Goal: Information Seeking & Learning: Find specific fact

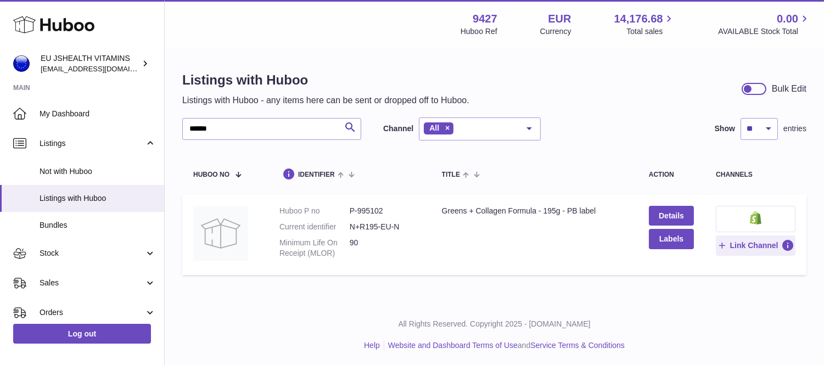
click at [189, 131] on input "******" at bounding box center [271, 129] width 179 height 22
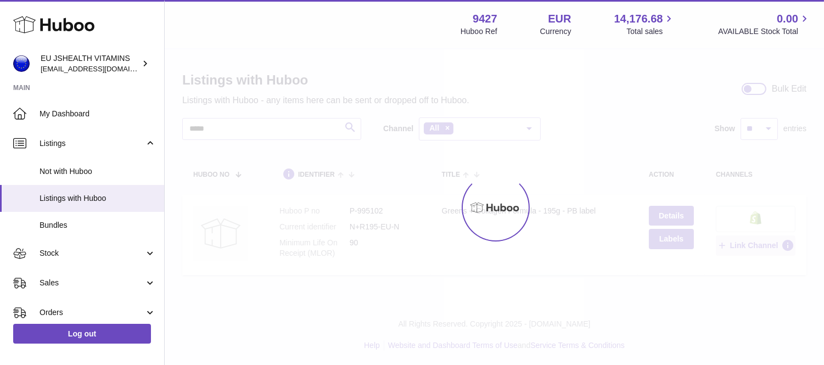
type input "*****"
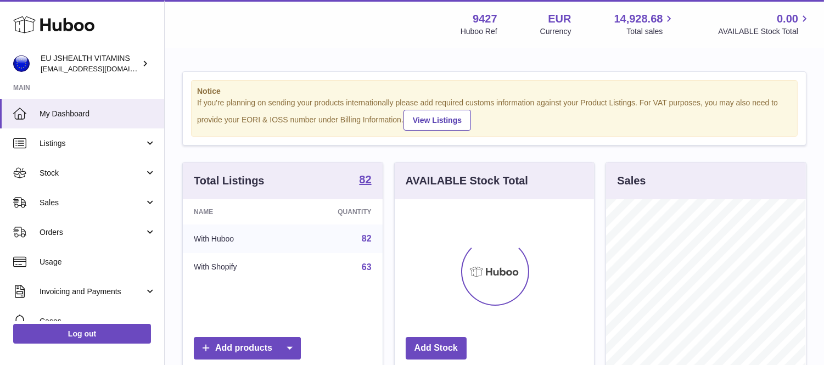
scroll to position [171, 199]
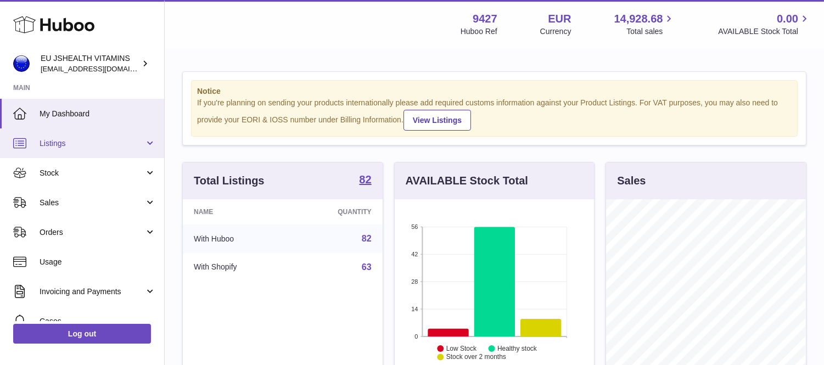
click at [94, 139] on span "Listings" at bounding box center [92, 143] width 105 height 10
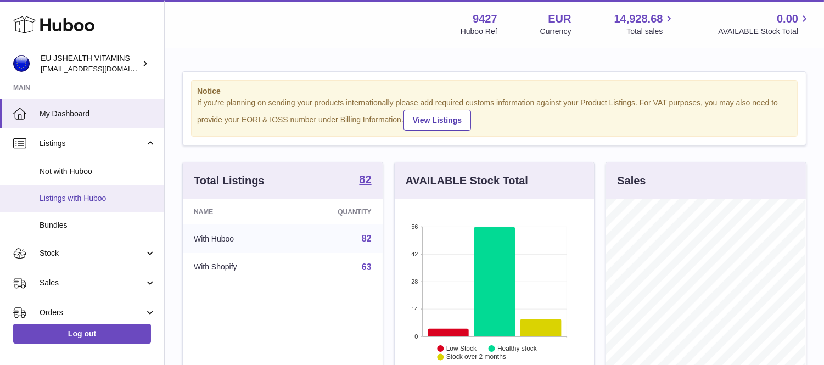
click at [92, 198] on span "Listings with Huboo" at bounding box center [98, 198] width 116 height 10
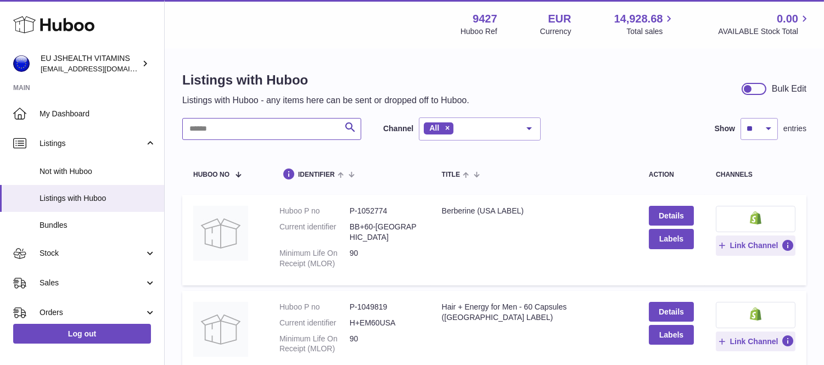
click at [212, 130] on input "text" at bounding box center [271, 129] width 179 height 22
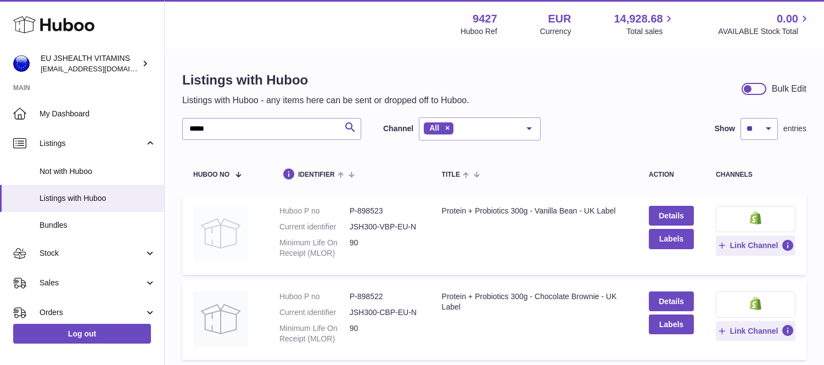
click at [232, 227] on img at bounding box center [220, 233] width 55 height 55
drag, startPoint x: 438, startPoint y: 210, endPoint x: 569, endPoint y: 216, distance: 131.3
click at [590, 214] on td "Title Protein + Probiotics 300g - Vanilla Bean - UK Label" at bounding box center [534, 235] width 207 height 80
drag, startPoint x: 563, startPoint y: 216, endPoint x: 456, endPoint y: 213, distance: 107.0
click at [459, 212] on div "Protein + Probiotics 300g - Vanilla Bean - UK Label" at bounding box center [534, 211] width 185 height 10
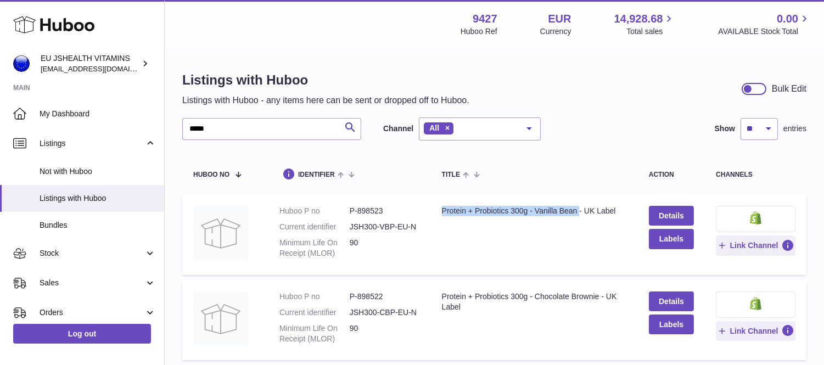
drag, startPoint x: 438, startPoint y: 209, endPoint x: 593, endPoint y: 211, distance: 155.3
click at [593, 211] on td "Title Protein + Probiotics 300g - Vanilla Bean - UK Label" at bounding box center [534, 235] width 207 height 80
copy div "Protein + Probiotics 300g - Vanilla Bean"
click at [449, 240] on td "Title Protein + Probiotics 300g - Vanilla Bean - UK Label" at bounding box center [534, 235] width 207 height 80
drag, startPoint x: 358, startPoint y: 210, endPoint x: 365, endPoint y: 207, distance: 8.2
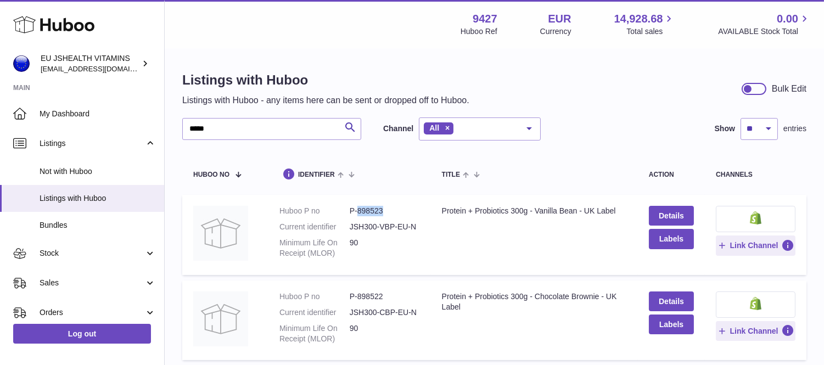
click at [386, 207] on dd "P-898523" at bounding box center [384, 211] width 70 height 10
copy dd "898523"
drag, startPoint x: 357, startPoint y: 308, endPoint x: 386, endPoint y: 301, distance: 29.9
click at [386, 301] on dd "P-898522" at bounding box center [384, 296] width 70 height 10
copy dd "898522"
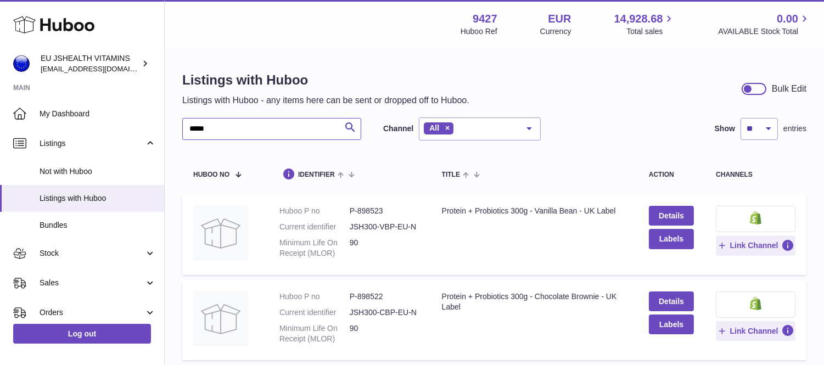
drag, startPoint x: 225, startPoint y: 128, endPoint x: 228, endPoint y: 50, distance: 77.4
click at [166, 136] on div "Listings with Huboo Listings with Huboo - any items here can be sent or dropped…" at bounding box center [494, 313] width 659 height 529
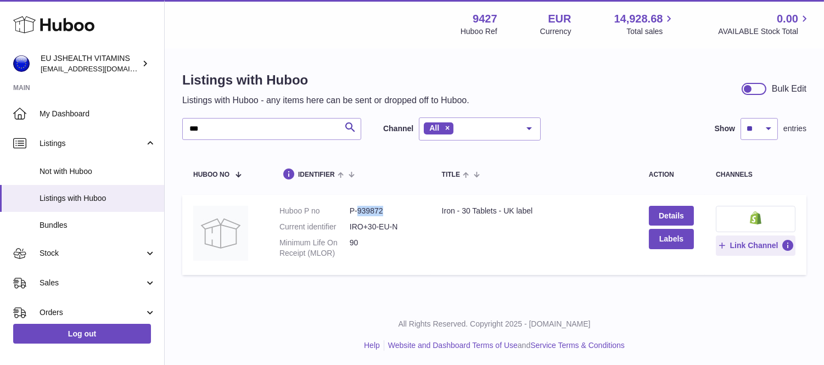
drag, startPoint x: 355, startPoint y: 212, endPoint x: 390, endPoint y: 214, distance: 35.2
click at [390, 214] on dd "P-939872" at bounding box center [384, 211] width 70 height 10
copy dd "939872"
drag, startPoint x: 218, startPoint y: 124, endPoint x: 174, endPoint y: 136, distance: 45.0
click at [174, 136] on div "Listings with Huboo Listings with Huboo - any items here can be sent or dropped…" at bounding box center [494, 175] width 659 height 253
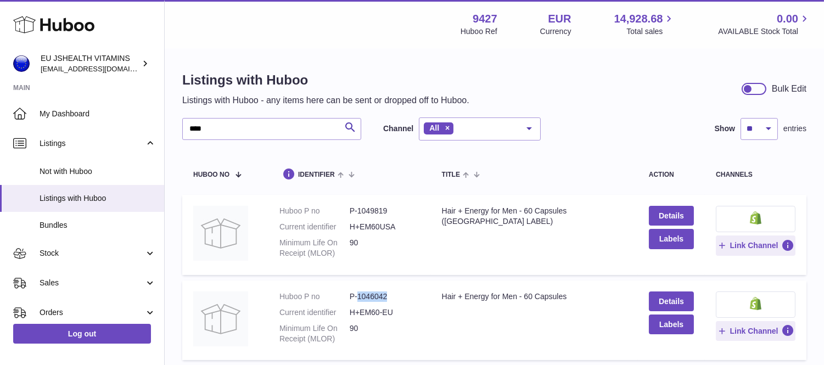
drag, startPoint x: 355, startPoint y: 295, endPoint x: 395, endPoint y: 295, distance: 40.1
click at [390, 300] on dd "P-1046042" at bounding box center [384, 296] width 70 height 10
copy dd "1046042"
click at [215, 128] on input "****" at bounding box center [271, 129] width 179 height 22
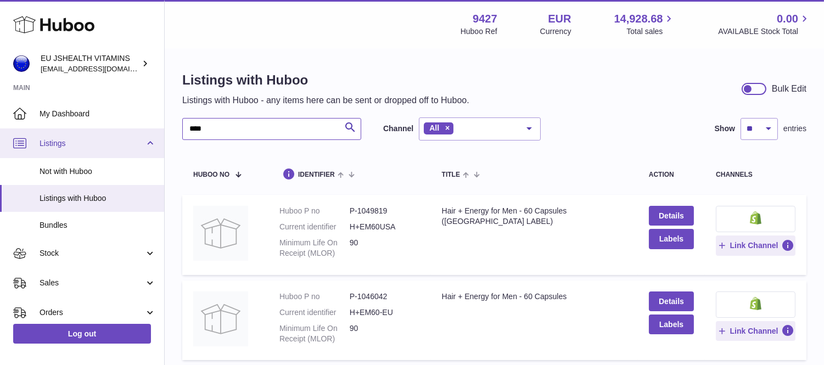
drag, startPoint x: 214, startPoint y: 127, endPoint x: 139, endPoint y: 133, distance: 74.9
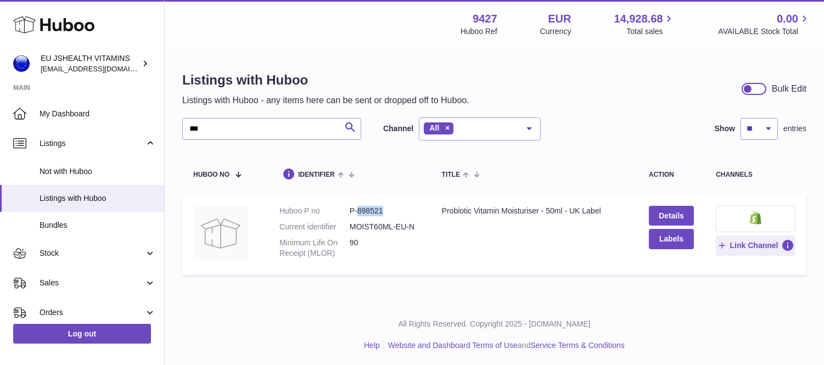
drag, startPoint x: 382, startPoint y: 210, endPoint x: 357, endPoint y: 210, distance: 25.2
click at [357, 210] on dd "P-898521" at bounding box center [384, 211] width 70 height 10
copy dd "898521"
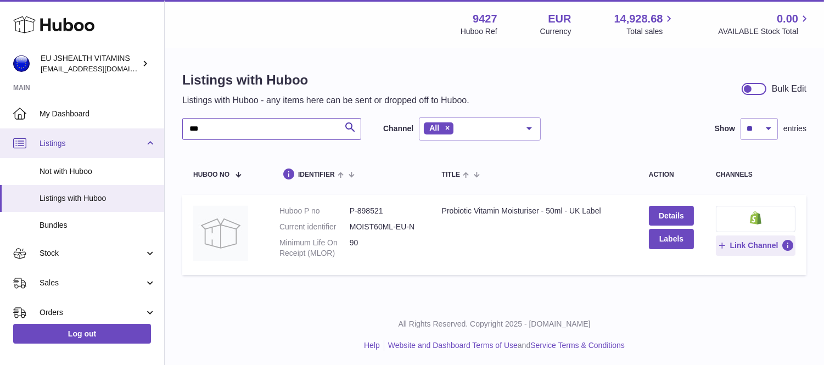
drag, startPoint x: 227, startPoint y: 131, endPoint x: 151, endPoint y: 132, distance: 76.3
click at [151, 132] on div "Huboo EU JSHEALTH VITAMINS internalAdmin-9427@internal.huboo.com Main My Dashbo…" at bounding box center [412, 183] width 824 height 367
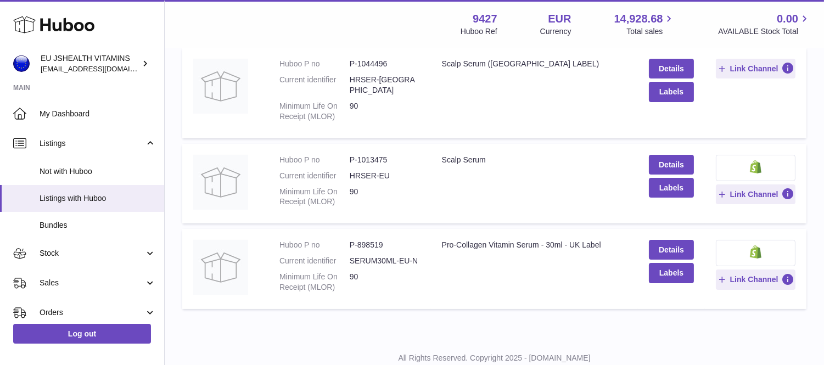
scroll to position [172, 0]
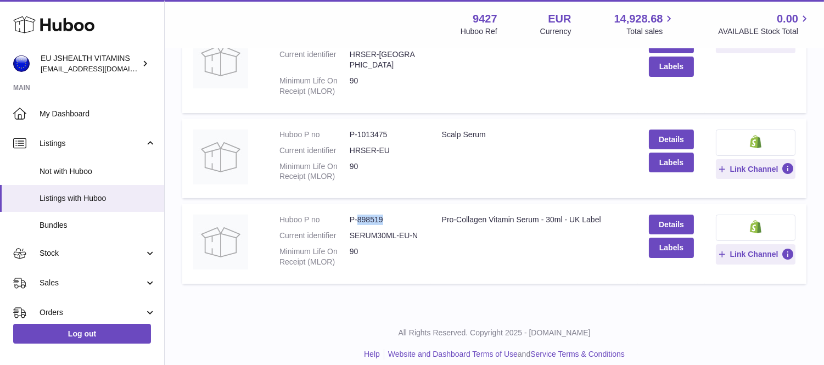
drag, startPoint x: 356, startPoint y: 208, endPoint x: 382, endPoint y: 207, distance: 26.4
click at [382, 215] on dd "P-898519" at bounding box center [384, 220] width 70 height 10
copy dd "898519"
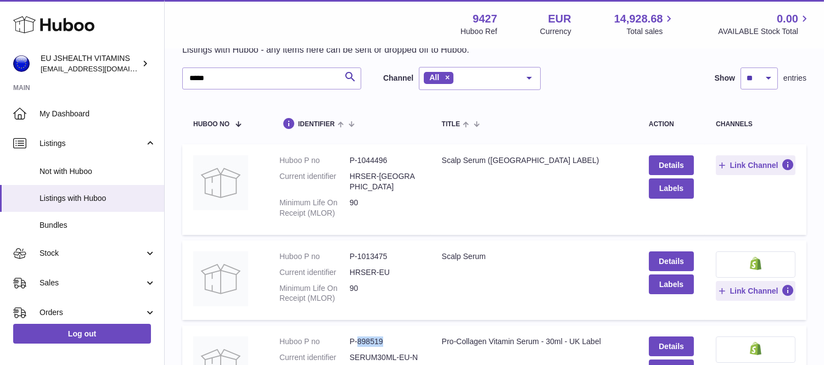
scroll to position [0, 0]
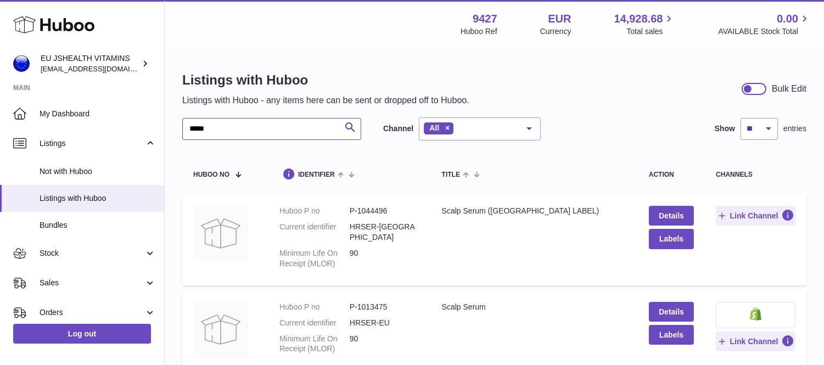
drag, startPoint x: 218, startPoint y: 122, endPoint x: 173, endPoint y: 150, distance: 53.2
click at [173, 150] on div "Listings with Huboo Listings with Huboo - any items here can be sent or dropped…" at bounding box center [494, 266] width 659 height 434
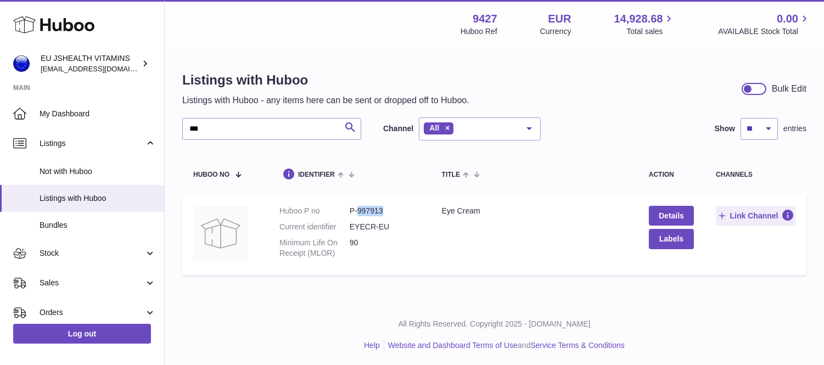
drag, startPoint x: 357, startPoint y: 209, endPoint x: 380, endPoint y: 209, distance: 23.6
click at [380, 209] on dd "P-997913" at bounding box center [384, 211] width 70 height 10
copy dd "997913"
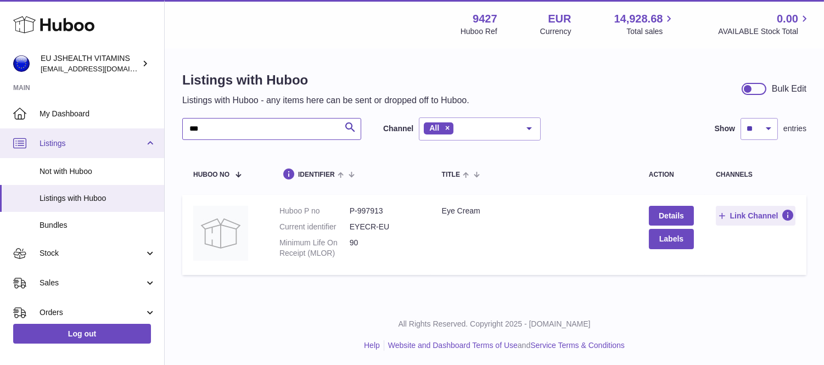
drag, startPoint x: 201, startPoint y: 133, endPoint x: 151, endPoint y: 130, distance: 50.0
click at [152, 136] on div "Huboo EU JSHEALTH VITAMINS internalAdmin-9427@internal.huboo.com Main My Dashbo…" at bounding box center [412, 183] width 824 height 367
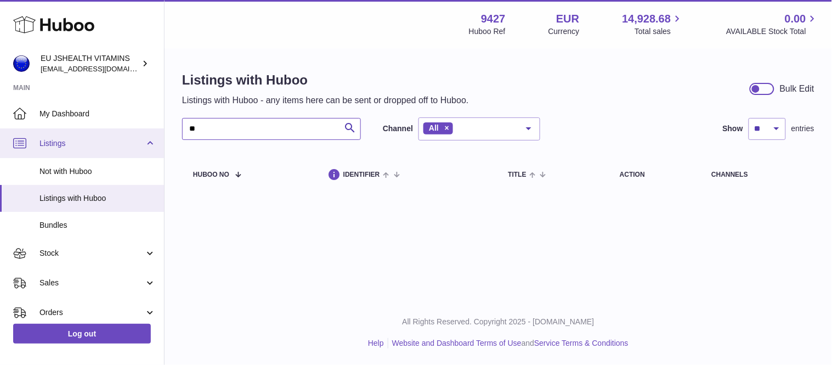
type input "*"
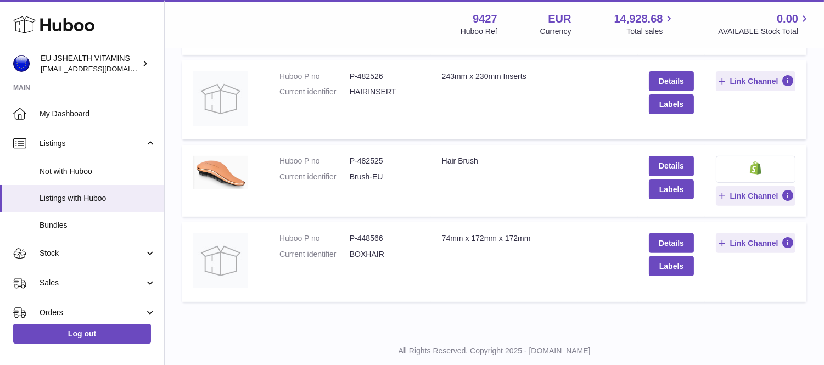
scroll to position [760, 0]
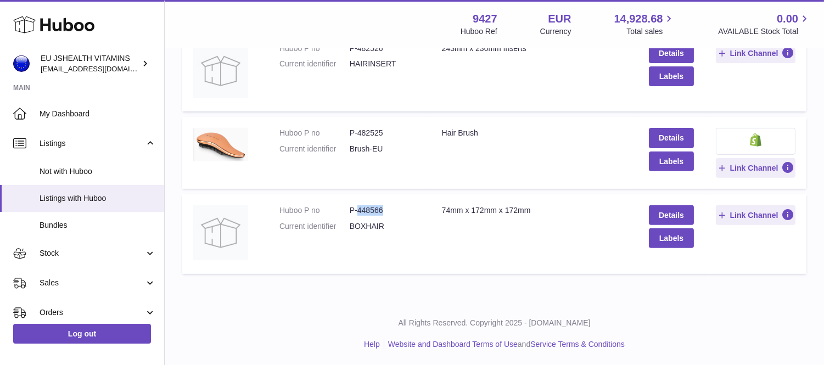
drag, startPoint x: 357, startPoint y: 210, endPoint x: 387, endPoint y: 207, distance: 29.8
click at [386, 207] on dd "P-448566" at bounding box center [384, 210] width 70 height 10
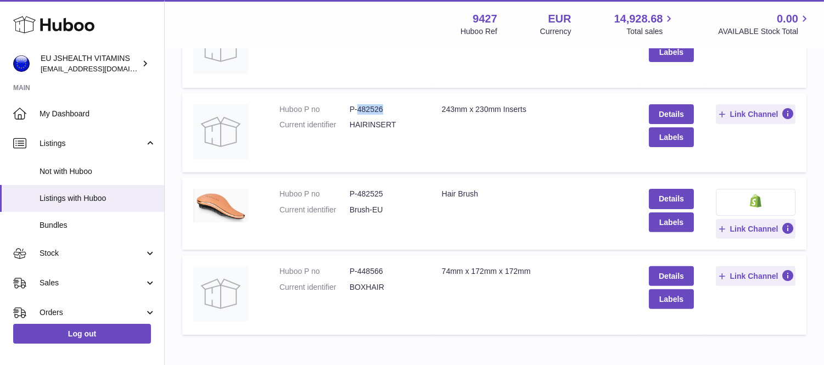
drag, startPoint x: 357, startPoint y: 107, endPoint x: 387, endPoint y: 107, distance: 30.2
click at [387, 107] on dd "P-482526" at bounding box center [384, 109] width 70 height 10
copy dd "482526"
drag, startPoint x: 358, startPoint y: 269, endPoint x: 386, endPoint y: 269, distance: 28.5
click at [386, 269] on dd "P-448566" at bounding box center [384, 271] width 70 height 10
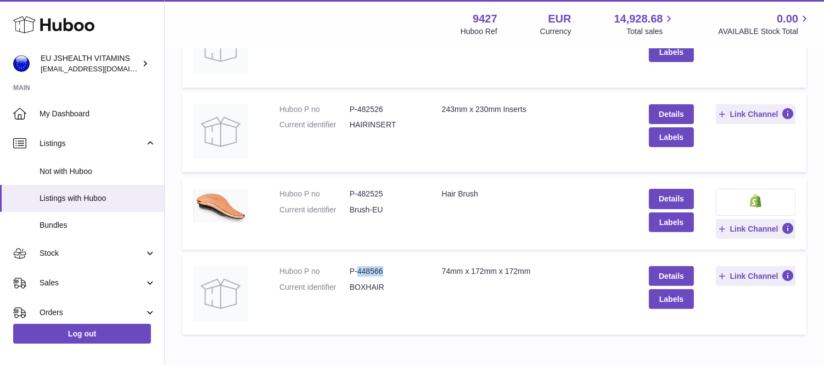
copy dd "448566"
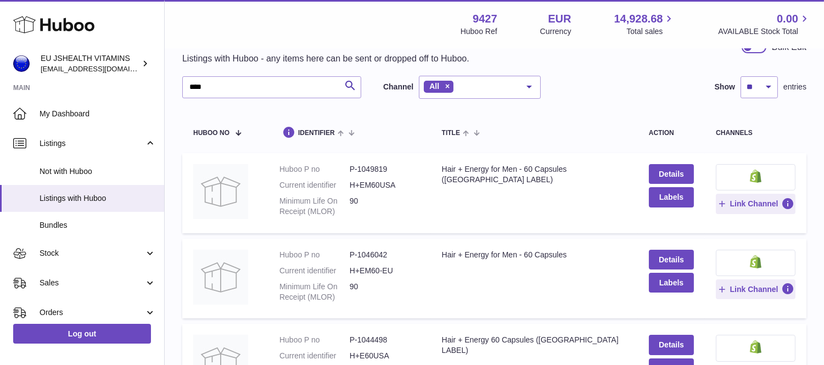
scroll to position [0, 0]
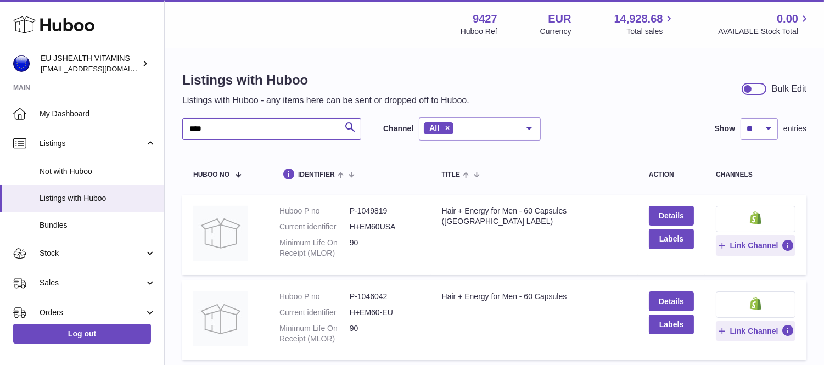
drag, startPoint x: 216, startPoint y: 127, endPoint x: 166, endPoint y: 128, distance: 49.9
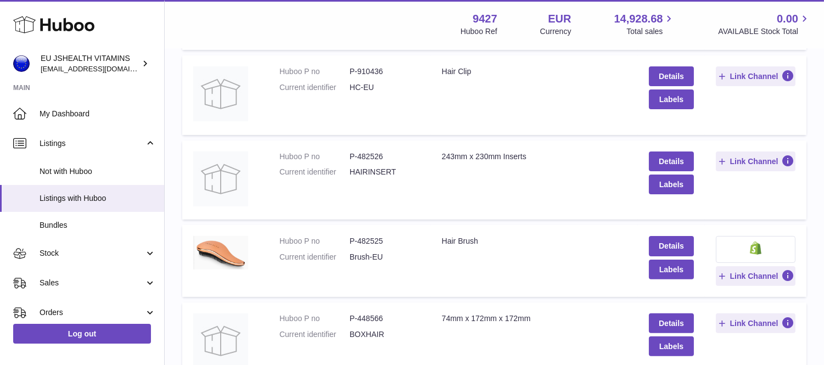
scroll to position [670, 0]
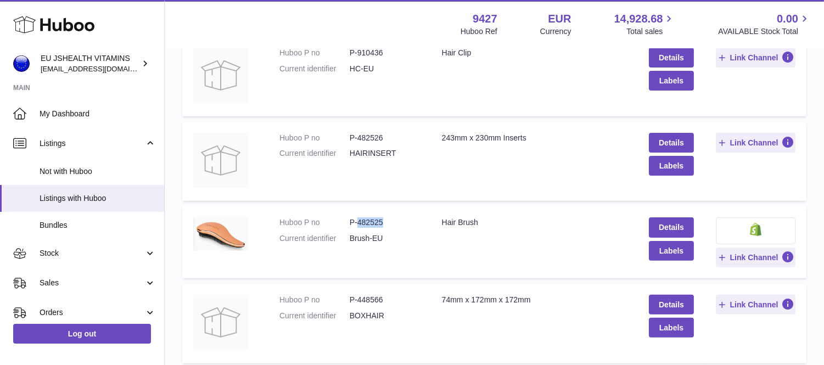
drag, startPoint x: 357, startPoint y: 222, endPoint x: 372, endPoint y: 223, distance: 14.9
click at [387, 222] on dd "P-482525" at bounding box center [384, 222] width 70 height 10
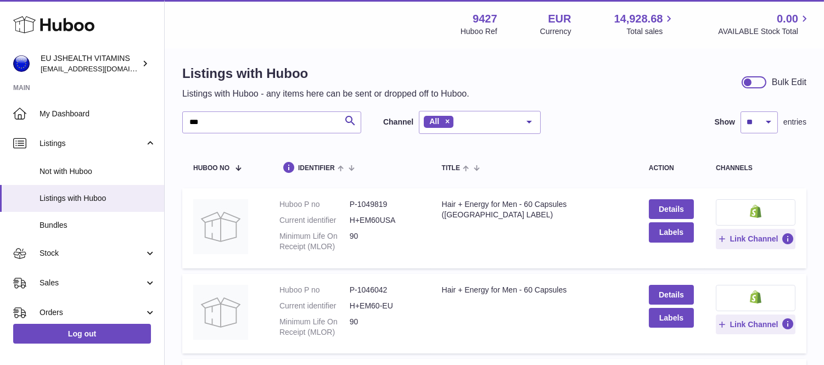
scroll to position [0, 0]
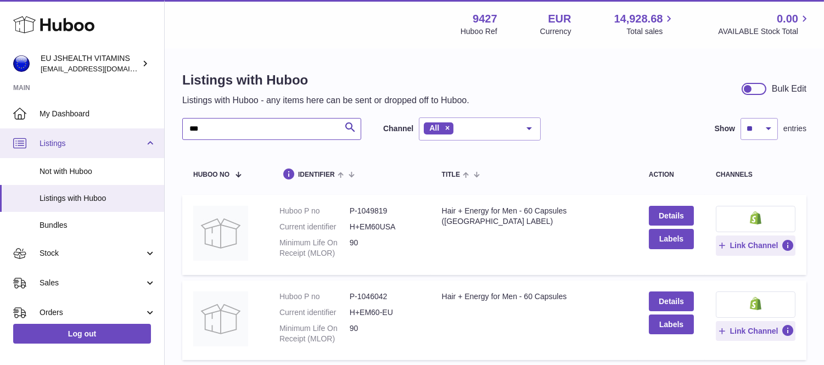
drag, startPoint x: 208, startPoint y: 130, endPoint x: 142, endPoint y: 130, distance: 66.9
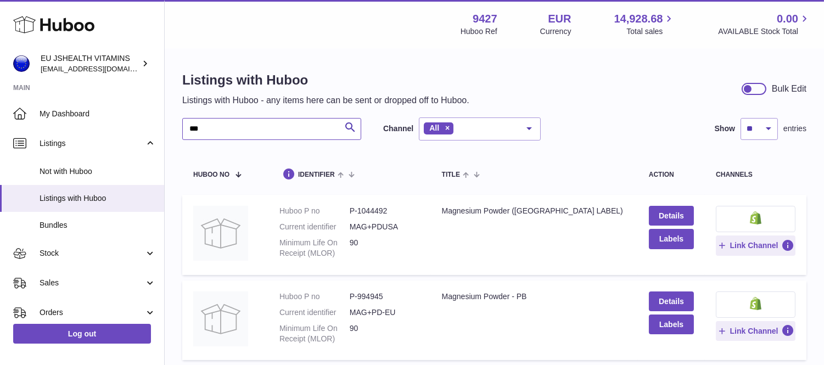
drag, startPoint x: 199, startPoint y: 130, endPoint x: 167, endPoint y: 135, distance: 32.2
click at [167, 135] on div "Listings with Huboo Listings with Huboo - any items here can be sent or dropped…" at bounding box center [494, 266] width 659 height 434
paste input "**********"
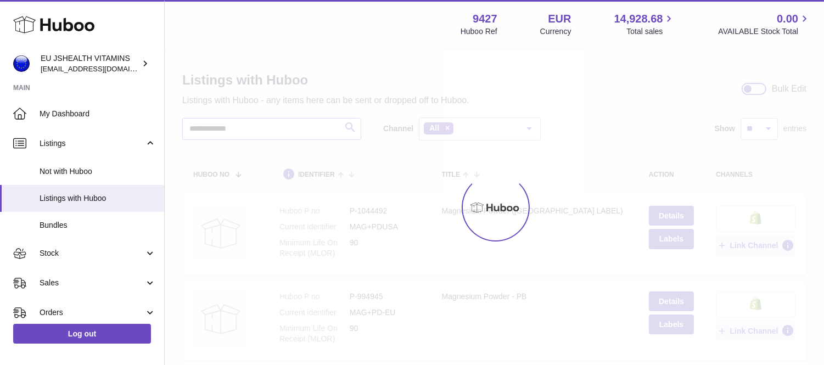
type input "**********"
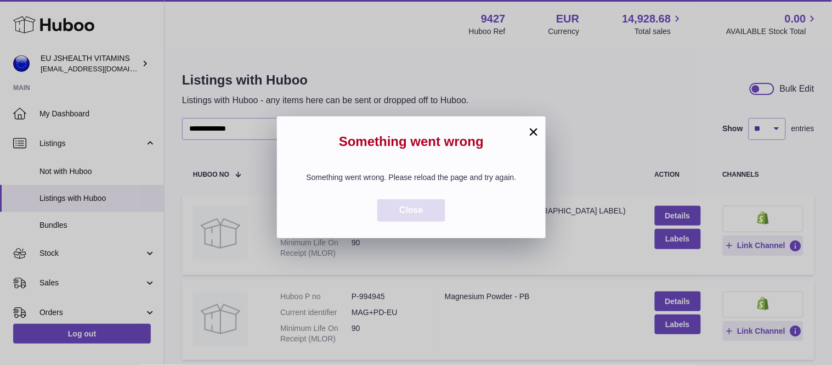
click at [420, 215] on span "Close" at bounding box center [411, 209] width 24 height 9
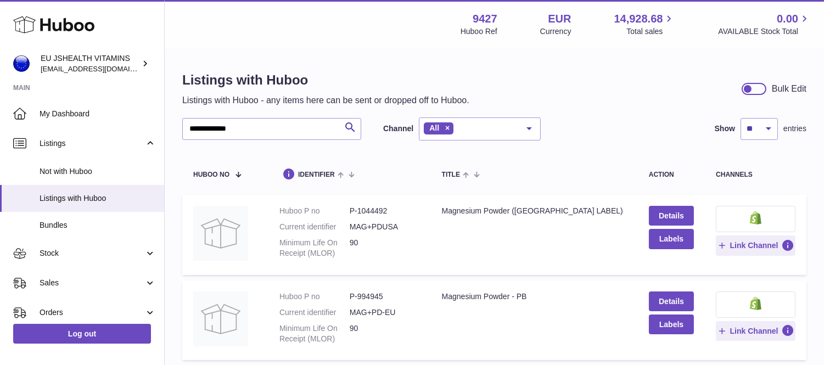
drag, startPoint x: 261, startPoint y: 116, endPoint x: 245, endPoint y: 133, distance: 22.9
click at [238, 128] on div "**********" at bounding box center [494, 266] width 659 height 434
drag, startPoint x: 271, startPoint y: 132, endPoint x: 115, endPoint y: 121, distance: 156.2
click at [115, 121] on div "**********" at bounding box center [412, 274] width 824 height 548
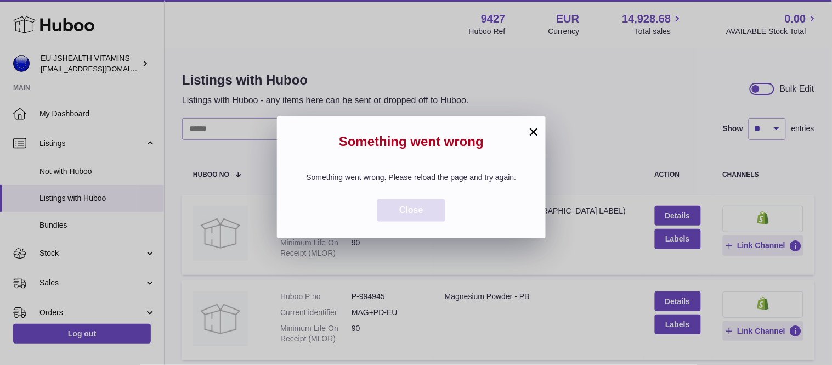
click at [404, 215] on span "Close" at bounding box center [411, 209] width 24 height 9
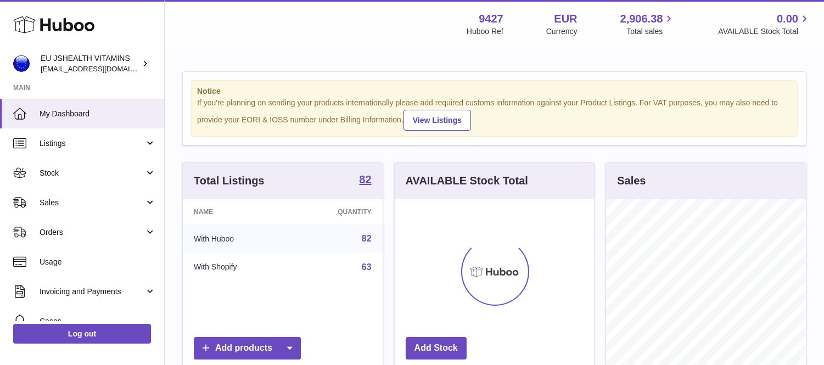
scroll to position [171, 199]
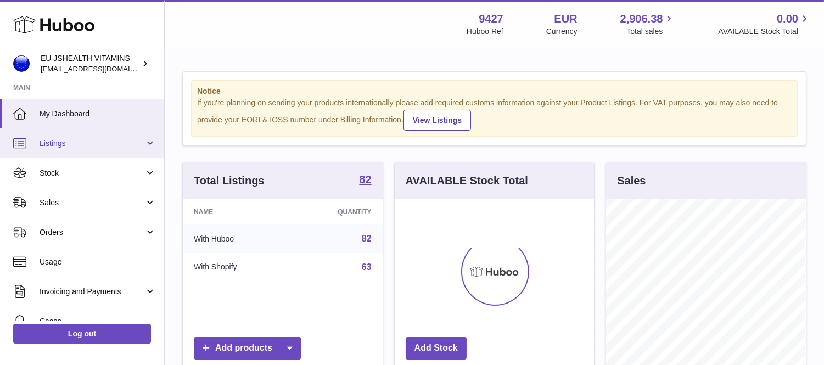
click at [52, 145] on span "Listings" at bounding box center [92, 143] width 105 height 10
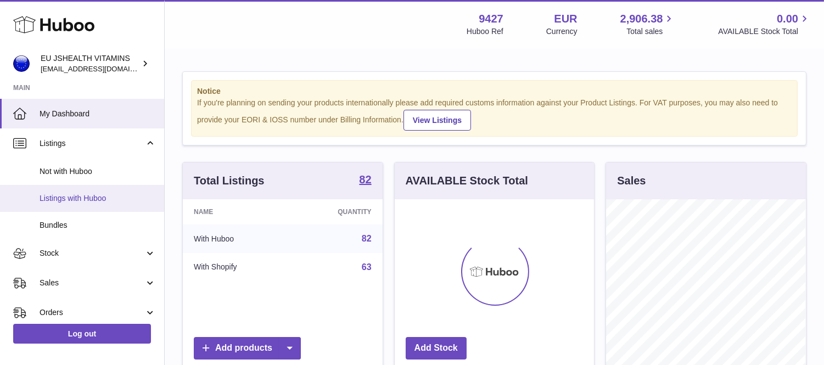
click at [74, 198] on span "Listings with Huboo" at bounding box center [98, 198] width 116 height 10
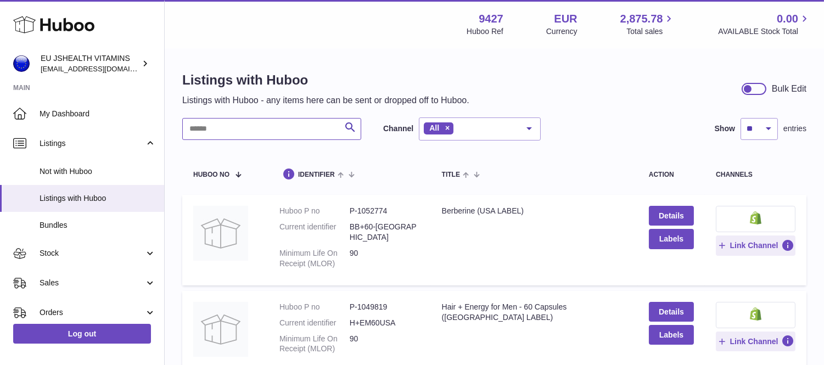
click at [207, 128] on input "text" at bounding box center [271, 129] width 179 height 22
paste input "**********"
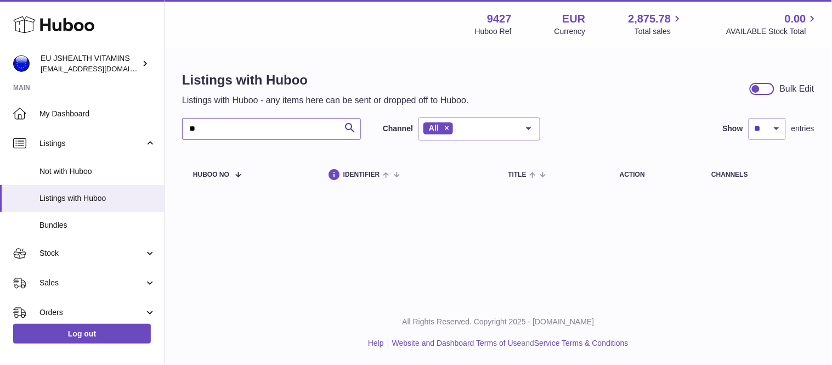
type input "*"
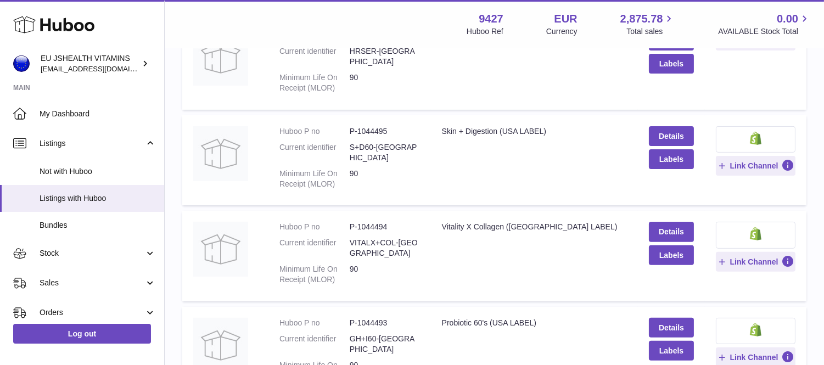
scroll to position [798, 0]
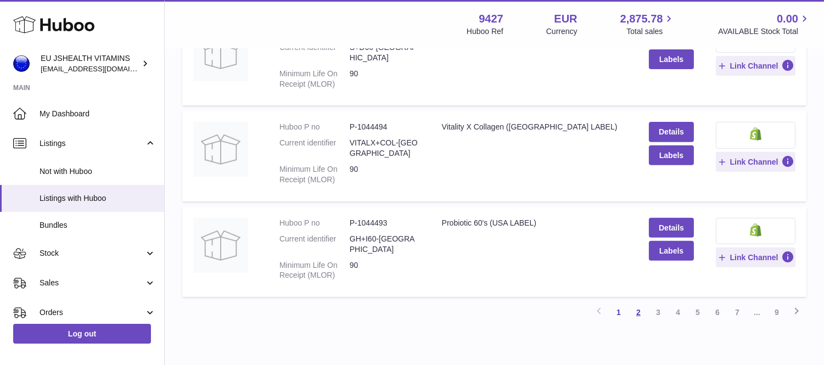
click at [638, 302] on link "2" at bounding box center [638, 312] width 20 height 20
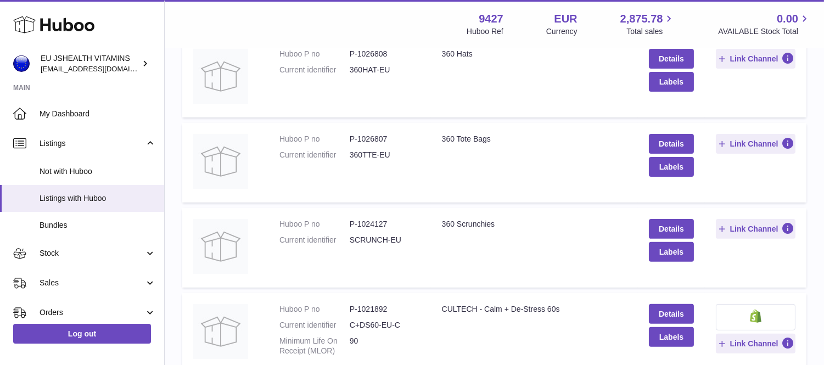
scroll to position [720, 0]
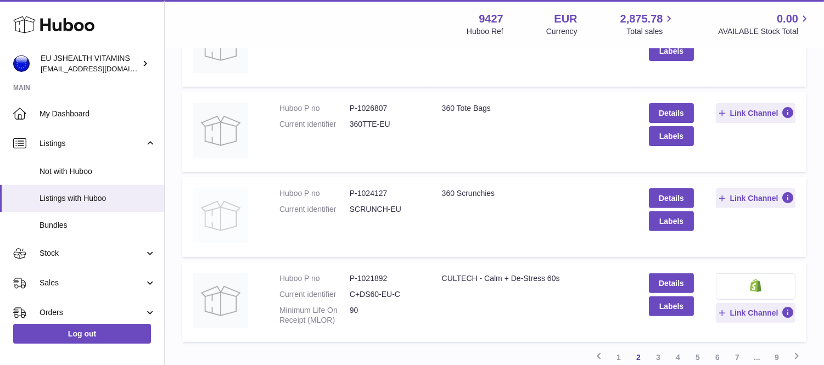
click at [221, 198] on img at bounding box center [220, 215] width 55 height 55
click at [667, 188] on link "Details" at bounding box center [671, 198] width 45 height 20
click at [658, 347] on link "3" at bounding box center [658, 357] width 20 height 20
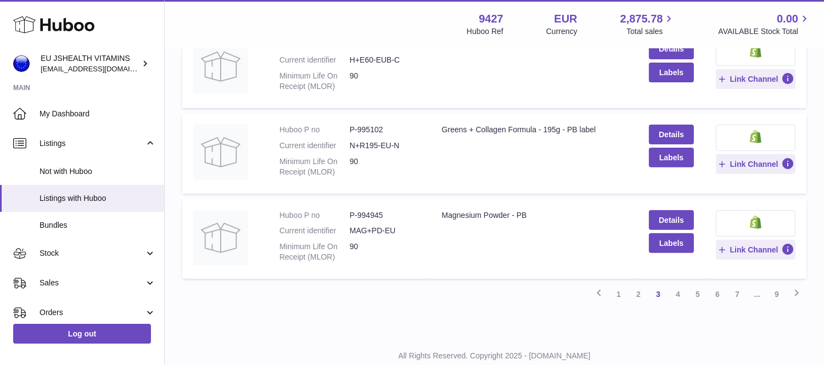
scroll to position [797, 0]
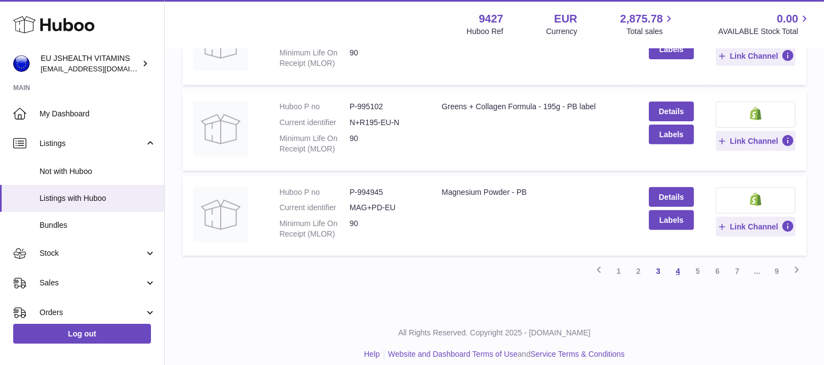
click at [676, 261] on link "4" at bounding box center [678, 271] width 20 height 20
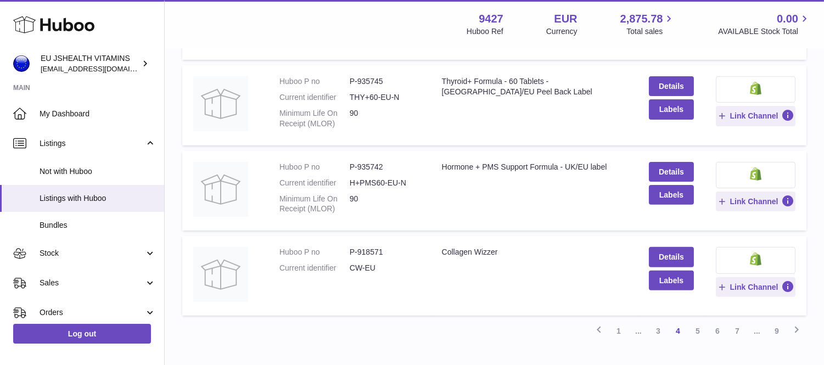
scroll to position [781, 0]
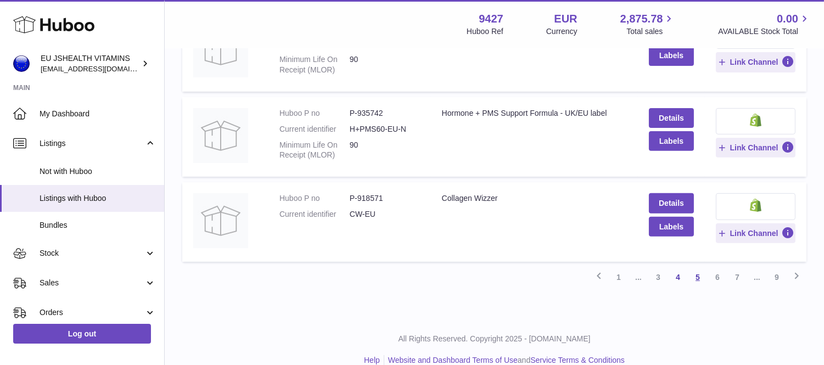
click at [696, 276] on link "5" at bounding box center [697, 277] width 20 height 20
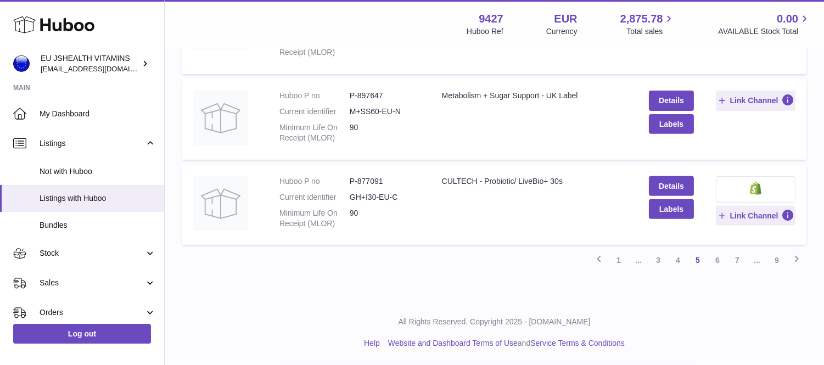
scroll to position [827, 0]
click at [717, 261] on link "6" at bounding box center [717, 260] width 20 height 20
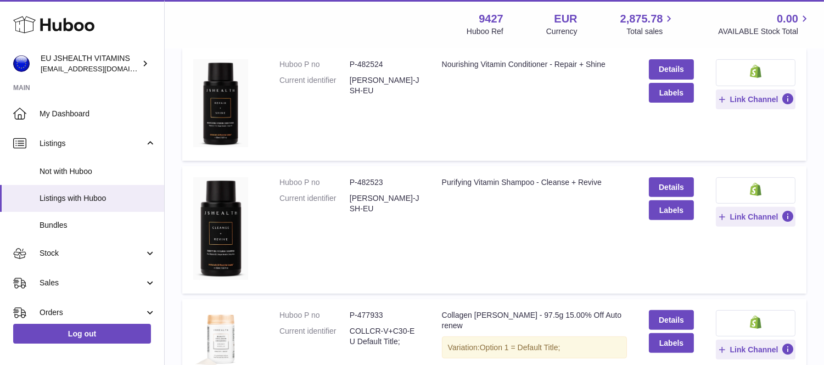
scroll to position [868, 0]
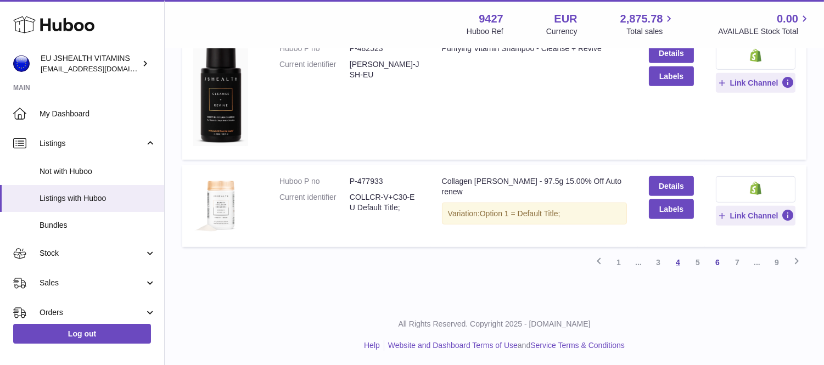
click at [676, 263] on link "4" at bounding box center [678, 262] width 20 height 20
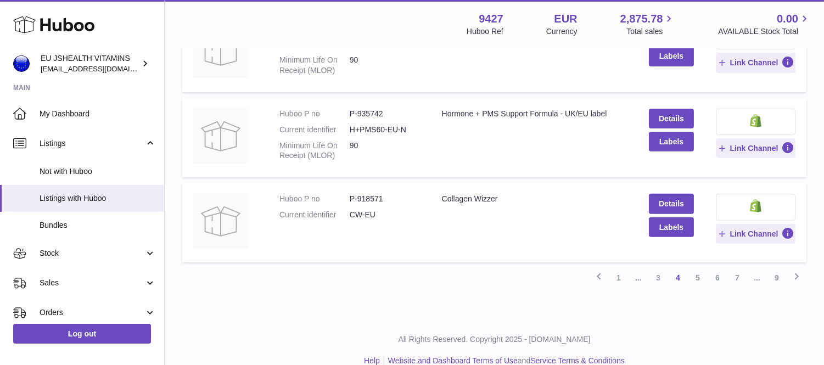
scroll to position [781, 0]
click at [657, 277] on link "3" at bounding box center [658, 277] width 20 height 20
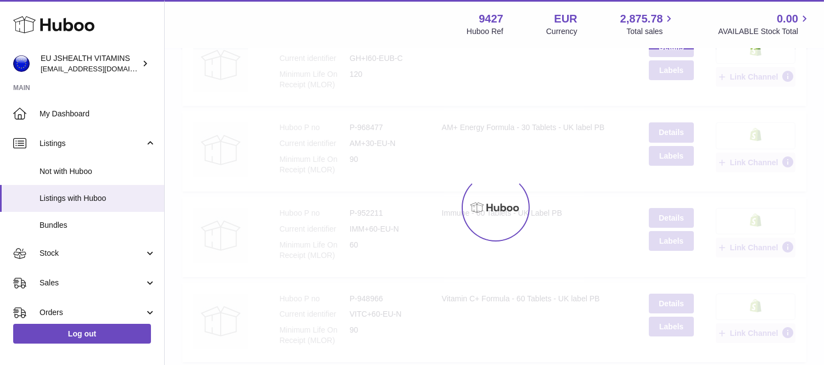
scroll to position [49, 0]
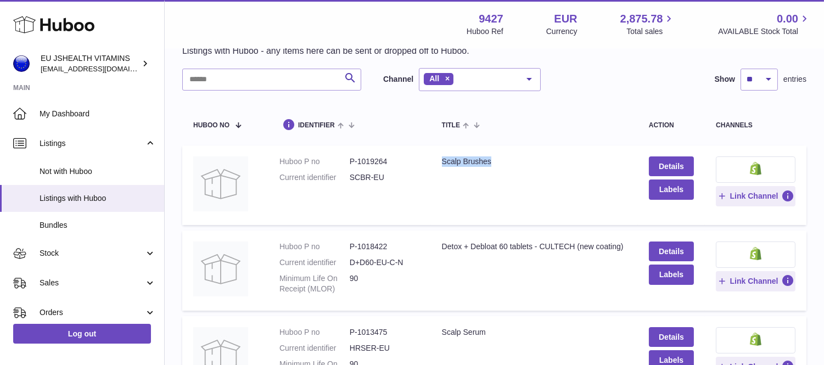
drag, startPoint x: 437, startPoint y: 162, endPoint x: 499, endPoint y: 162, distance: 62.5
click at [499, 162] on td "Title Scalp Brushes" at bounding box center [534, 185] width 207 height 80
copy div "Scalp Brushes"
drag, startPoint x: 354, startPoint y: 162, endPoint x: 384, endPoint y: 160, distance: 29.7
click at [384, 160] on dd "P-1019264" at bounding box center [384, 161] width 70 height 10
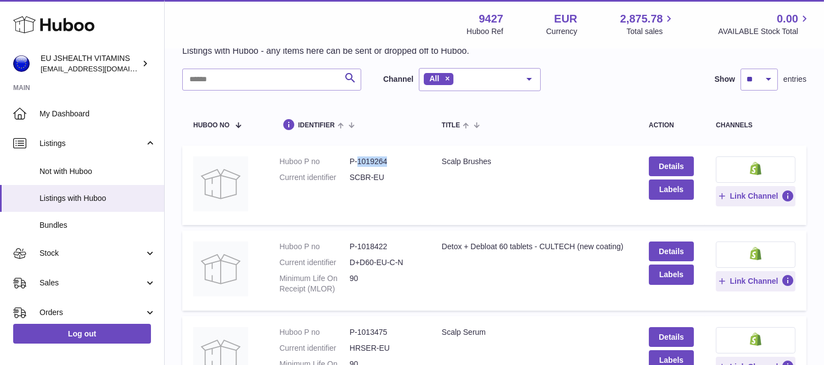
copy dd "1019264"
click at [219, 81] on input "text" at bounding box center [271, 80] width 179 height 22
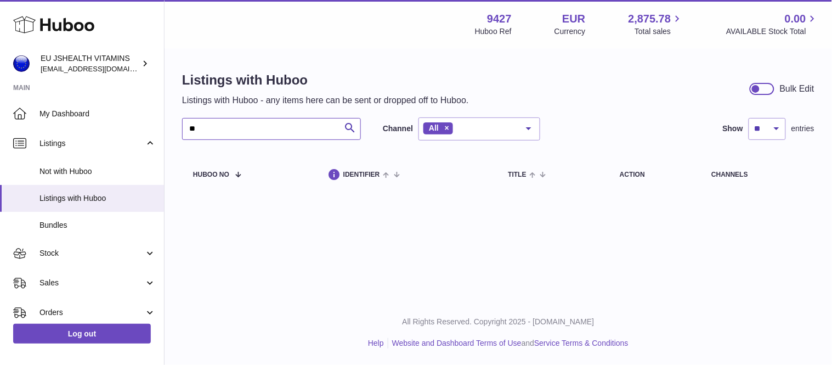
type input "*"
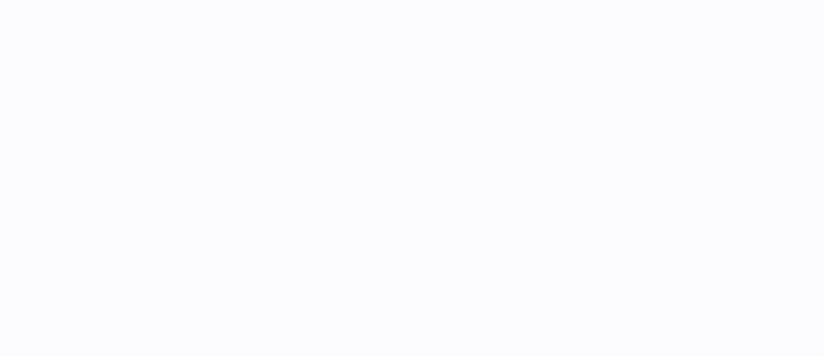
select select
select select "****"
